Goal: Information Seeking & Learning: Understand process/instructions

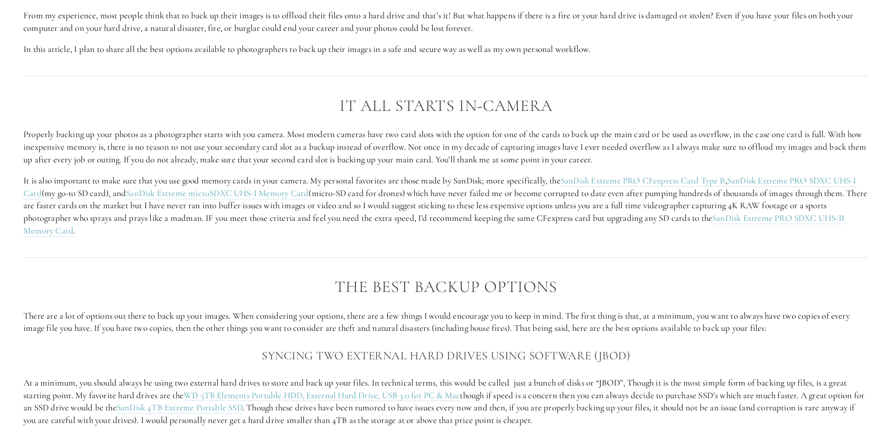
scroll to position [656, 0]
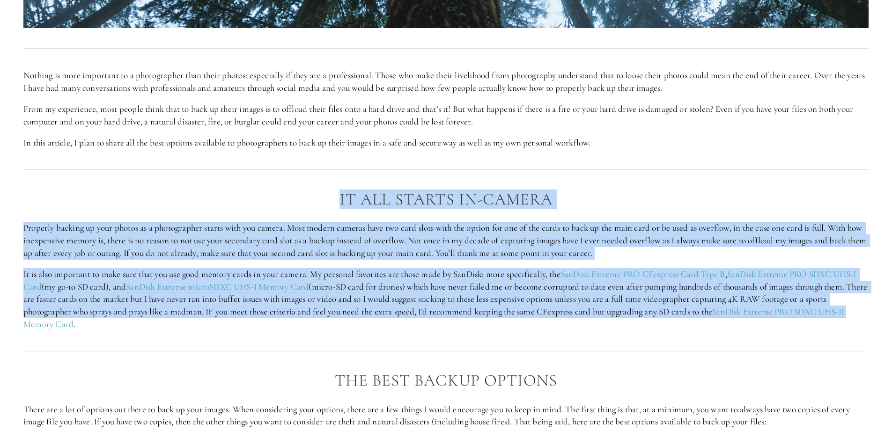
drag, startPoint x: 336, startPoint y: 200, endPoint x: 887, endPoint y: 310, distance: 561.6
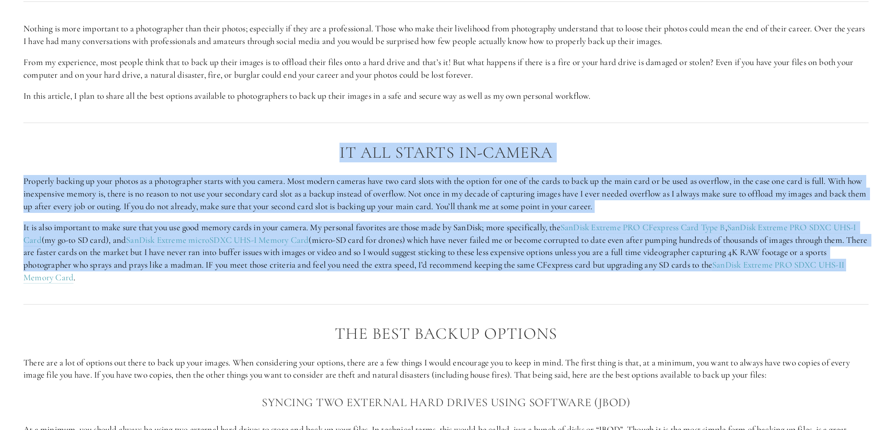
scroll to position [796, 0]
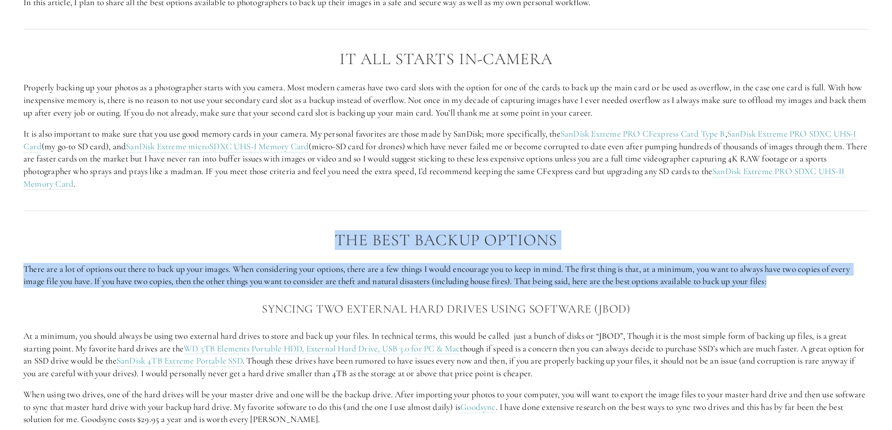
drag, startPoint x: 331, startPoint y: 240, endPoint x: 891, endPoint y: 281, distance: 562.1
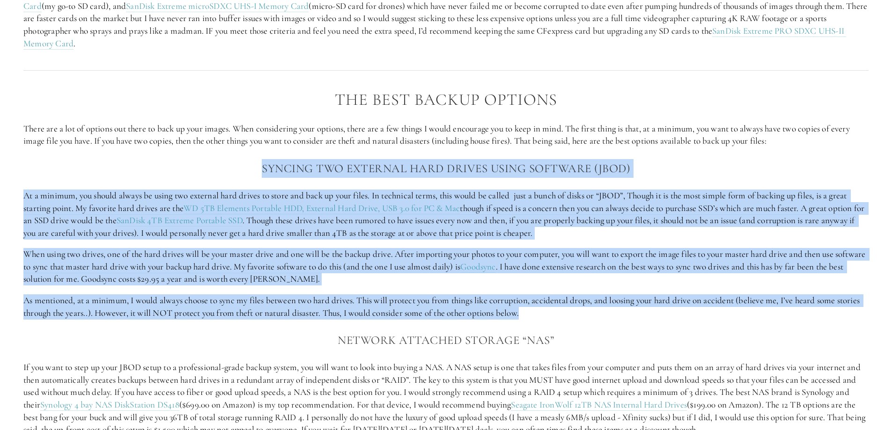
drag, startPoint x: 532, startPoint y: 315, endPoint x: 238, endPoint y: 159, distance: 332.9
click at [238, 159] on div "The Best Backup Options There are a lot of options out there to back up your im…" at bounding box center [445, 425] width 845 height 669
click at [237, 159] on h3 "Syncing two external hard drives using software (JBOD)" at bounding box center [445, 168] width 845 height 19
drag, startPoint x: 237, startPoint y: 159, endPoint x: 690, endPoint y: 311, distance: 477.8
click at [690, 311] on div "The Best Backup Options There are a lot of options out there to back up your im…" at bounding box center [445, 425] width 845 height 669
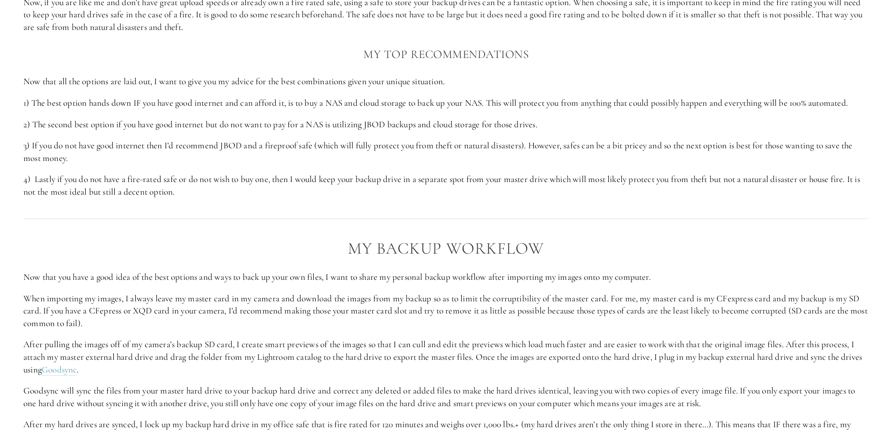
scroll to position [1639, 0]
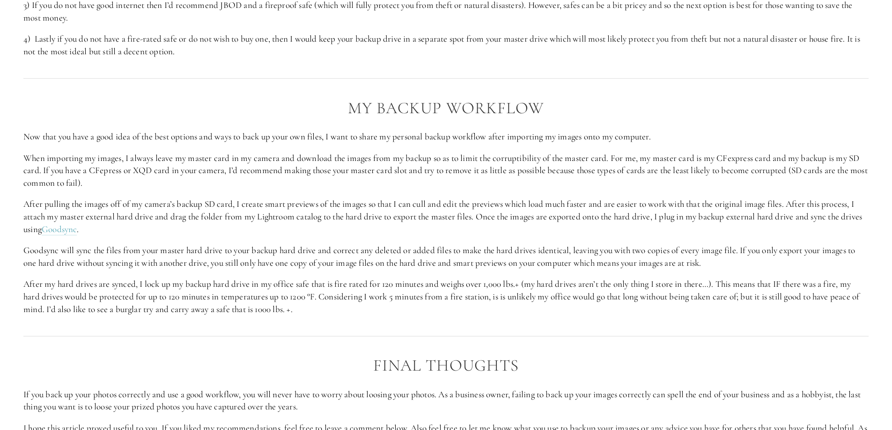
click at [301, 110] on h2 "My Backup Workflow" at bounding box center [445, 108] width 845 height 18
drag, startPoint x: 318, startPoint y: 107, endPoint x: 803, endPoint y: 318, distance: 528.8
click at [803, 318] on div "My Backup Workflow Now that you have a good idea of the best options and ways t…" at bounding box center [445, 207] width 861 height 233
click at [159, 257] on p "Goodsync will sync the files from your master hard drive to your backup hard dr…" at bounding box center [445, 256] width 845 height 25
